Goal: Transaction & Acquisition: Purchase product/service

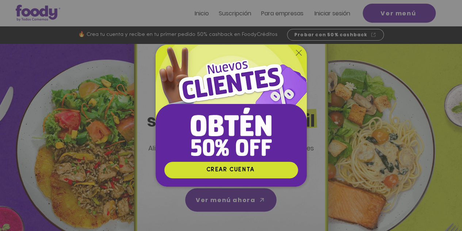
click at [297, 54] on icon "Volver al sitio" at bounding box center [299, 53] width 6 height 6
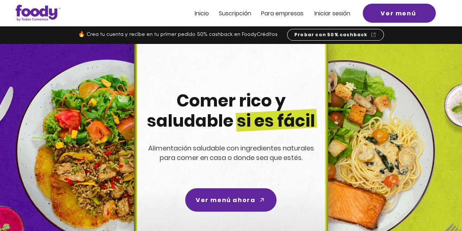
click at [241, 16] on span "Suscripción" at bounding box center [235, 13] width 33 height 8
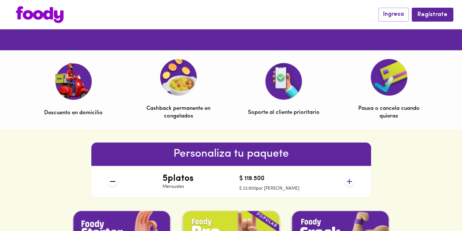
scroll to position [256, 0]
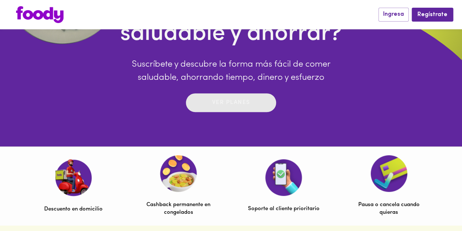
click at [235, 105] on p "Ver planes" at bounding box center [231, 102] width 38 height 8
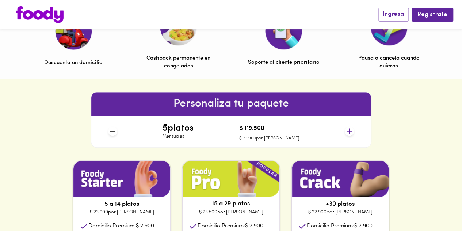
click at [181, 130] on h4 "5 platos" at bounding box center [178, 129] width 31 height 10
click at [352, 129] on icon at bounding box center [349, 130] width 9 height 9
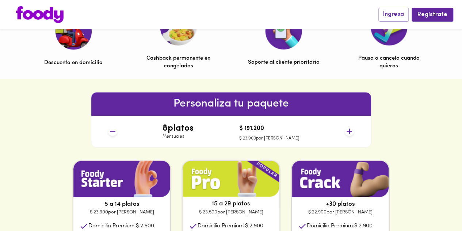
click at [352, 129] on icon at bounding box center [349, 130] width 9 height 9
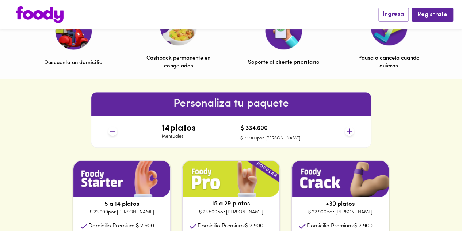
click at [352, 129] on icon at bounding box center [349, 130] width 9 height 9
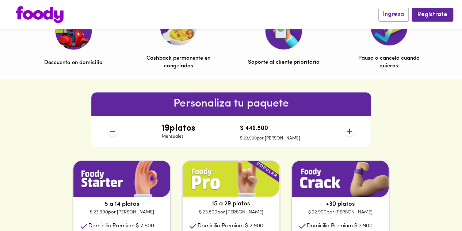
click at [352, 129] on icon at bounding box center [349, 130] width 9 height 9
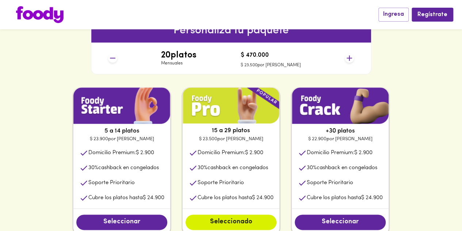
scroll to position [366, 0]
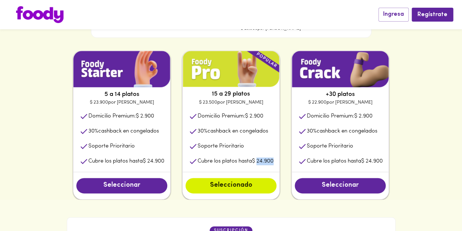
drag, startPoint x: 258, startPoint y: 163, endPoint x: 279, endPoint y: 163, distance: 21.6
click at [279, 163] on li "Cubre los platos hasta $ 24.900" at bounding box center [231, 161] width 97 height 15
click at [53, 14] on img at bounding box center [40, 14] width 48 height 17
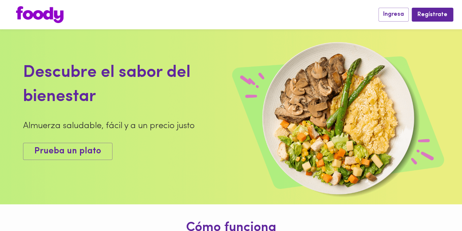
click at [39, 13] on img at bounding box center [40, 14] width 48 height 17
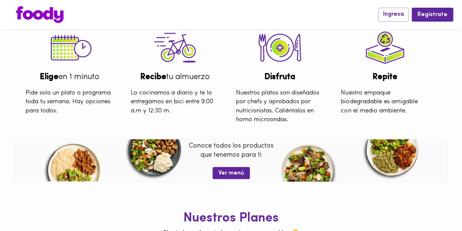
scroll to position [289, 0]
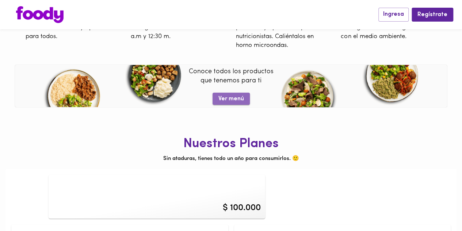
click at [225, 99] on span "Ver menú" at bounding box center [232, 98] width 26 height 7
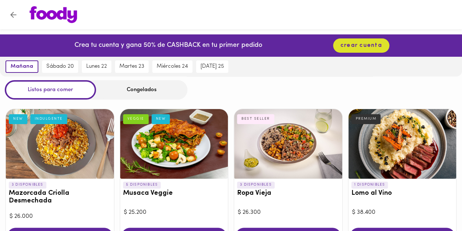
click at [153, 94] on div "Congelados" at bounding box center [141, 89] width 91 height 19
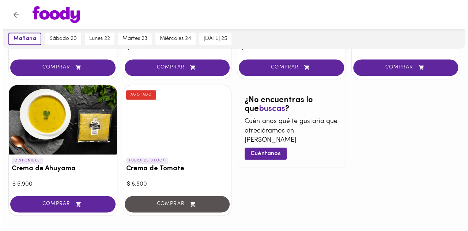
scroll to position [451, 0]
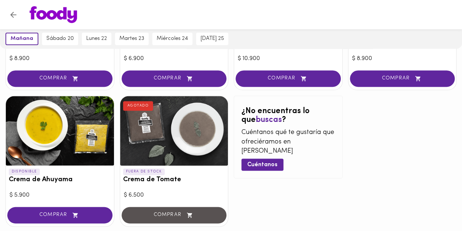
click at [167, 181] on h3 "Crema de Tomate" at bounding box center [174, 180] width 102 height 8
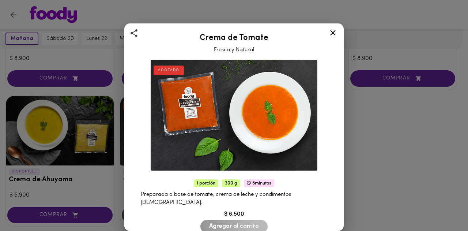
click at [336, 34] on icon at bounding box center [332, 32] width 9 height 9
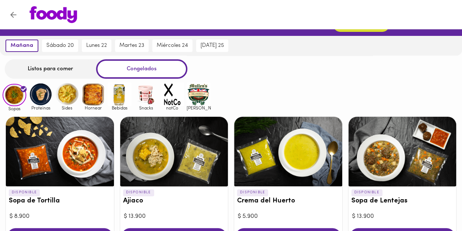
scroll to position [12, 0]
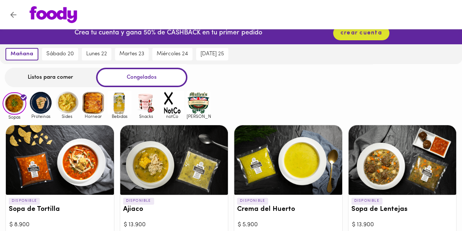
click at [34, 108] on img at bounding box center [41, 103] width 24 height 24
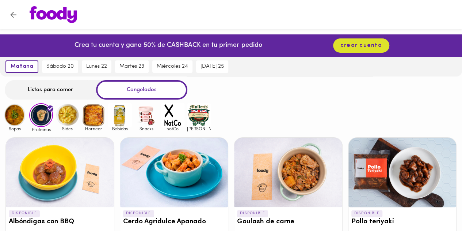
click at [66, 118] on img at bounding box center [68, 115] width 24 height 24
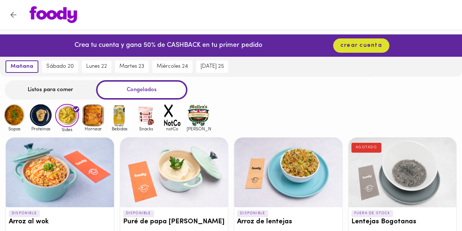
click at [83, 119] on img at bounding box center [94, 115] width 24 height 24
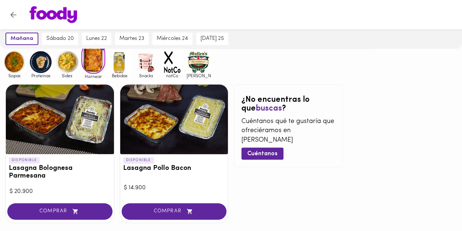
scroll to position [73, 0]
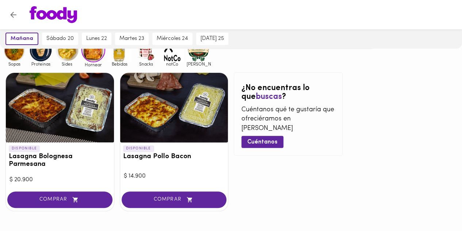
click at [121, 65] on span "Bebidas" at bounding box center [120, 63] width 24 height 5
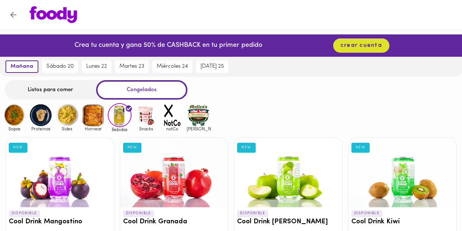
click at [151, 120] on img at bounding box center [146, 115] width 24 height 24
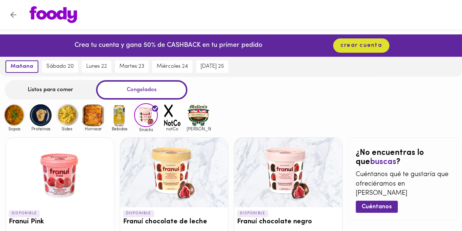
click at [177, 120] on img at bounding box center [172, 115] width 24 height 24
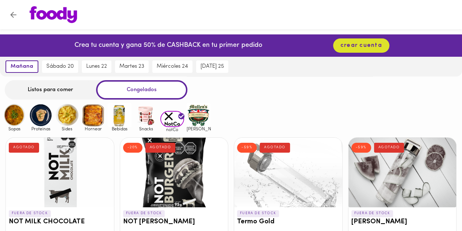
click at [196, 117] on img at bounding box center [199, 115] width 24 height 24
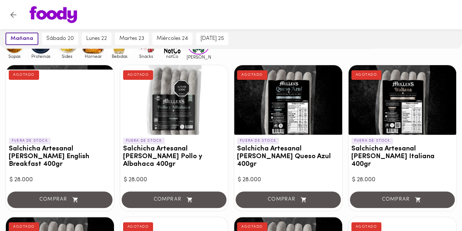
scroll to position [19, 0]
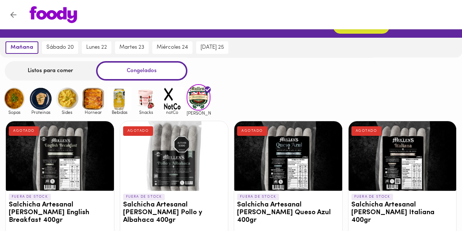
click at [44, 103] on img at bounding box center [41, 99] width 24 height 24
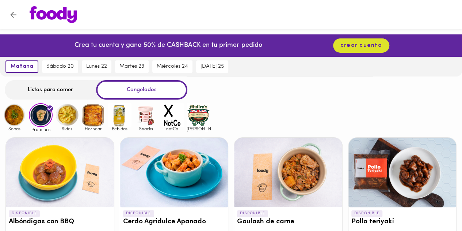
click at [56, 86] on div "Listos para comer" at bounding box center [50, 89] width 91 height 19
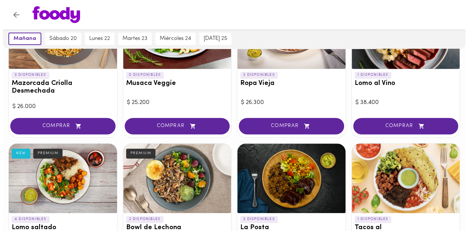
scroll to position [183, 0]
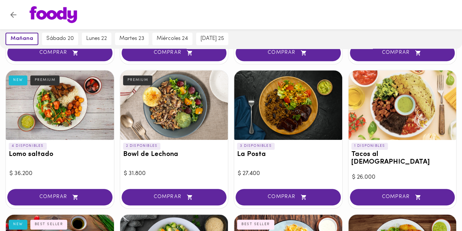
click at [42, 80] on div "PREMIUM" at bounding box center [45, 80] width 30 height 10
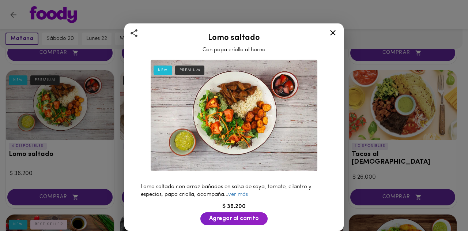
scroll to position [133, 0]
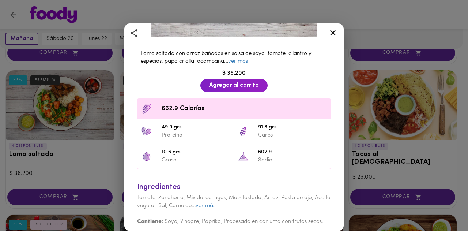
click at [337, 30] on div at bounding box center [333, 34] width 18 height 18
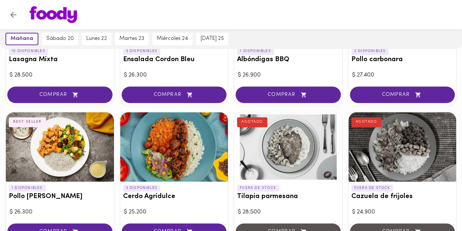
scroll to position [512, 0]
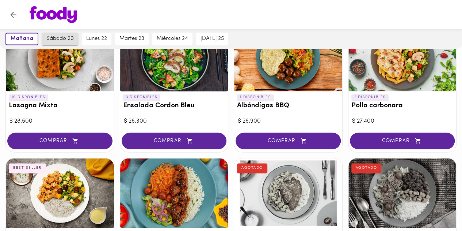
click at [56, 39] on span "sábado 20" at bounding box center [59, 38] width 27 height 7
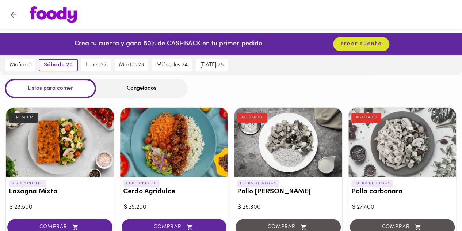
scroll to position [0, 0]
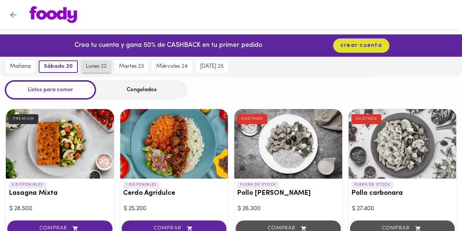
click at [88, 71] on button "lunes 22" at bounding box center [97, 66] width 30 height 12
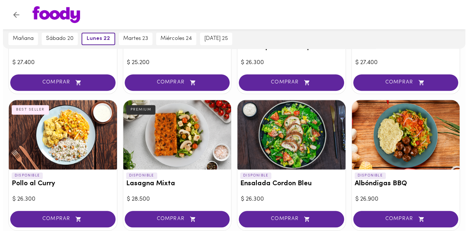
scroll to position [329, 0]
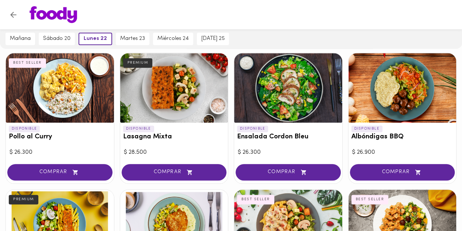
click at [295, 135] on h3 "Ensalada Cordon Bleu" at bounding box center [288, 137] width 102 height 8
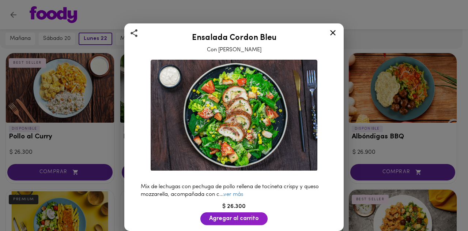
scroll to position [73, 0]
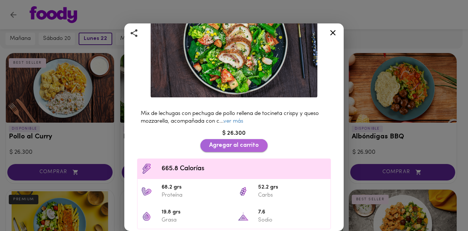
click at [249, 142] on span "Agregar al carrito" at bounding box center [234, 145] width 50 height 7
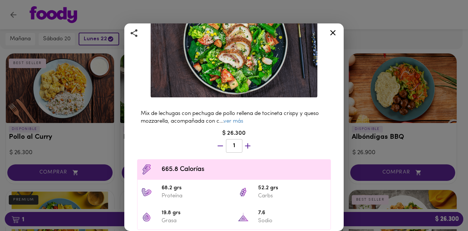
scroll to position [329, 0]
click at [241, 118] on link "ver más" at bounding box center [233, 120] width 20 height 5
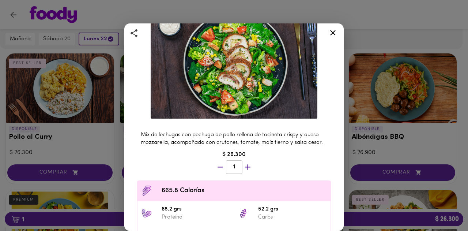
scroll to position [37, 0]
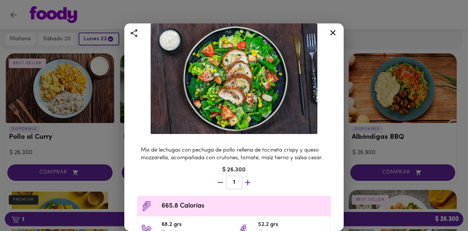
click at [334, 36] on icon at bounding box center [332, 32] width 9 height 9
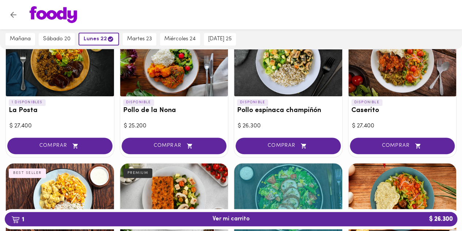
scroll to position [73, 0]
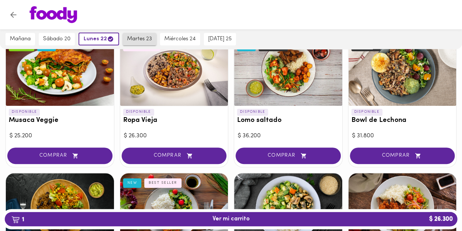
click at [138, 34] on div "martes 23" at bounding box center [139, 39] width 37 height 20
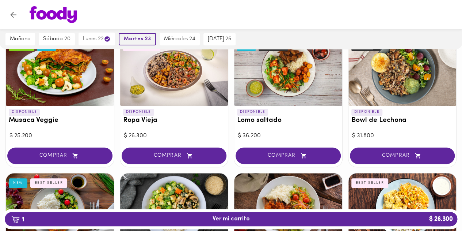
click at [139, 38] on span "martes 23" at bounding box center [137, 39] width 27 height 7
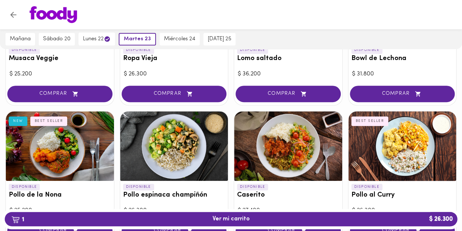
scroll to position [146, 0]
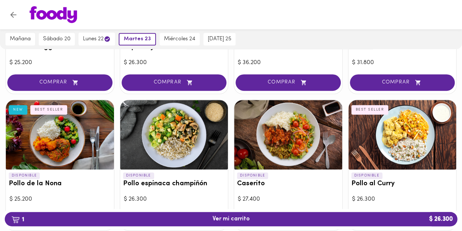
click at [51, 14] on img at bounding box center [54, 14] width 48 height 17
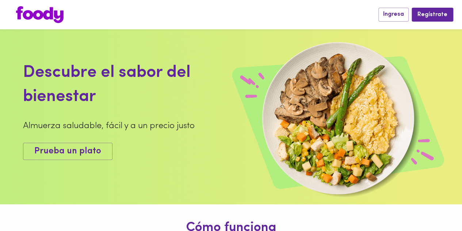
click at [58, 19] on img at bounding box center [40, 14] width 48 height 17
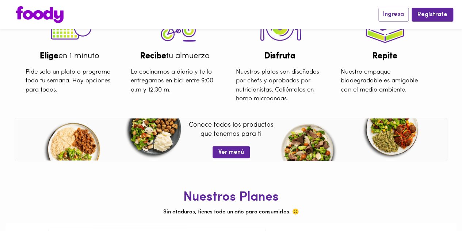
scroll to position [289, 0]
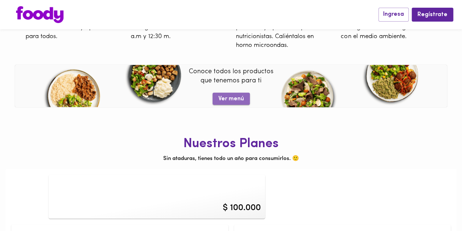
click at [227, 97] on span "Ver menú" at bounding box center [232, 98] width 26 height 7
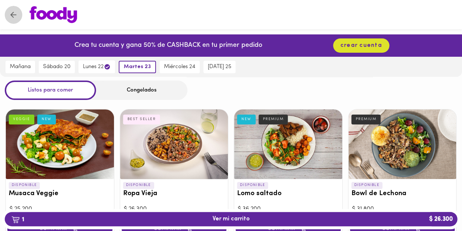
click at [16, 14] on icon "Volver" at bounding box center [13, 14] width 9 height 9
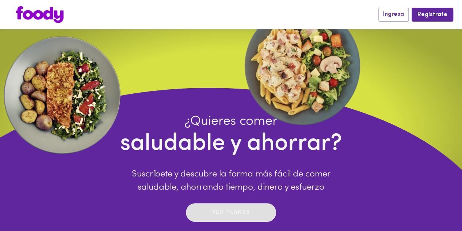
click at [256, 204] on button "Ver planes" at bounding box center [231, 212] width 90 height 19
